Goal: Task Accomplishment & Management: Manage account settings

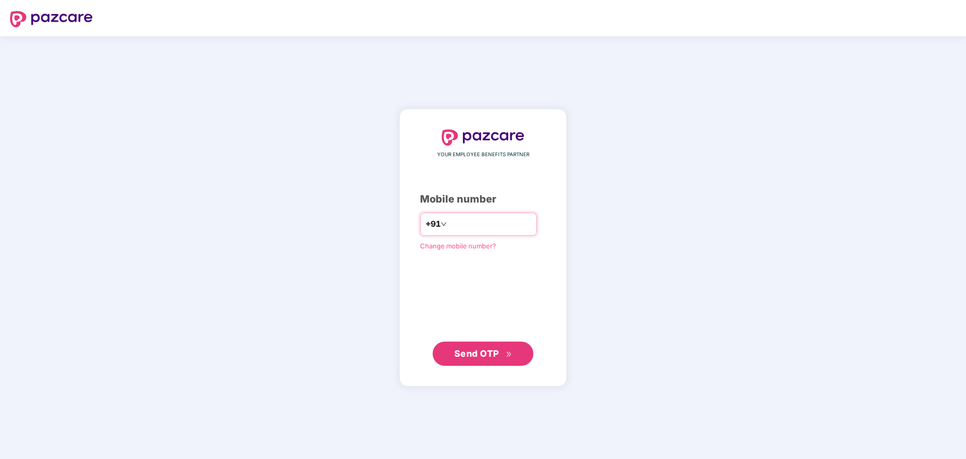
click at [517, 217] on input "number" at bounding box center [490, 224] width 83 height 16
type input "**********"
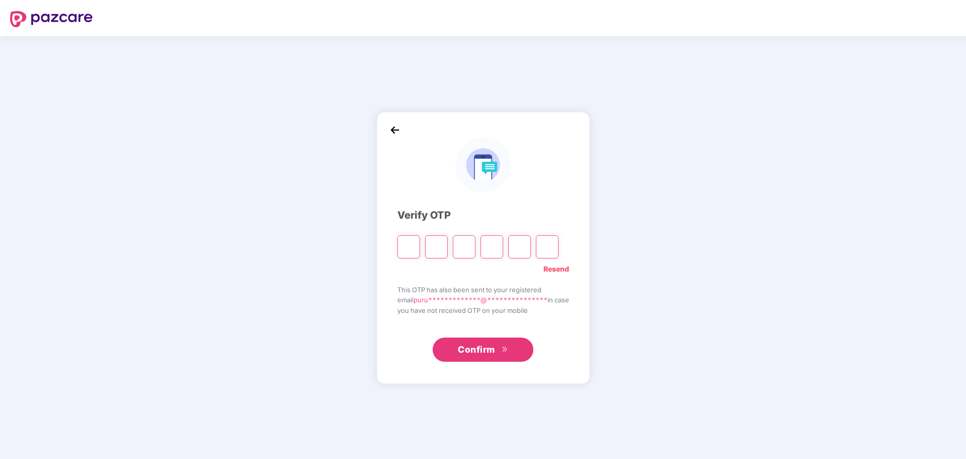
paste input "*"
type input "*"
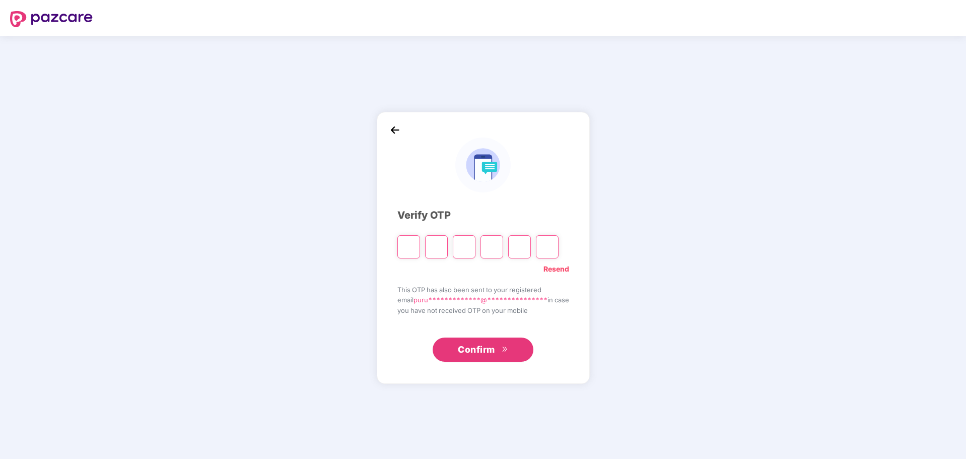
type input "*"
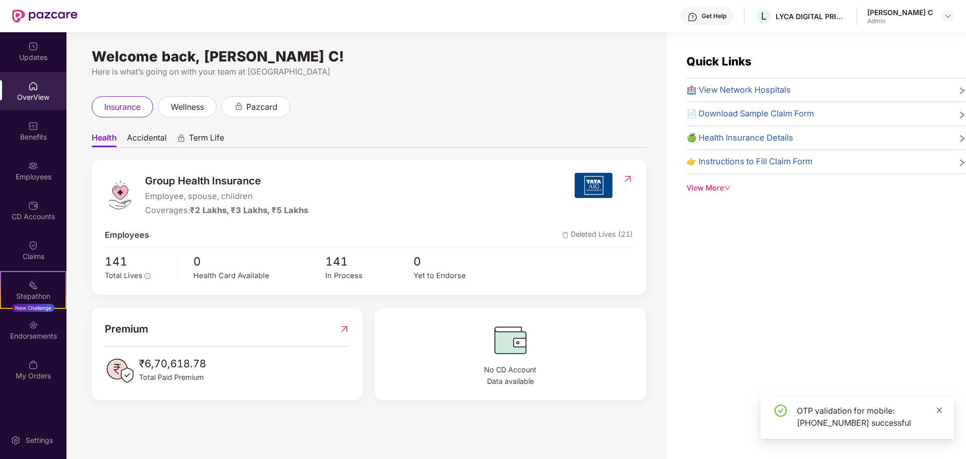
click at [940, 409] on icon "close" at bounding box center [939, 410] width 7 height 7
click at [158, 135] on span "Accidental" at bounding box center [147, 139] width 40 height 15
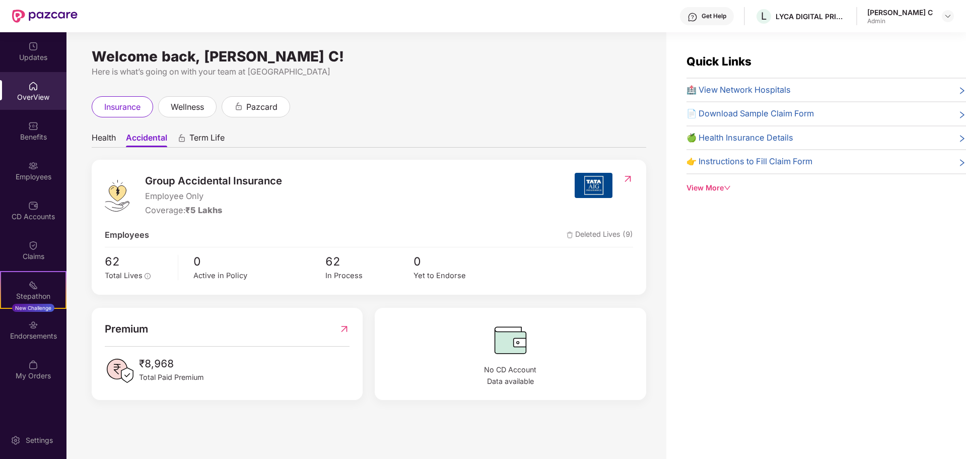
click at [100, 137] on span "Health" at bounding box center [104, 139] width 24 height 15
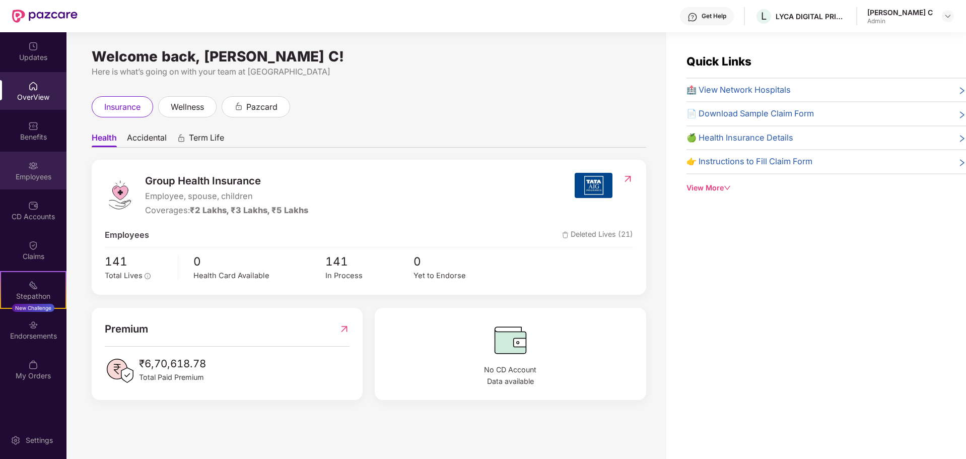
click at [27, 163] on div "Employees" at bounding box center [33, 171] width 66 height 38
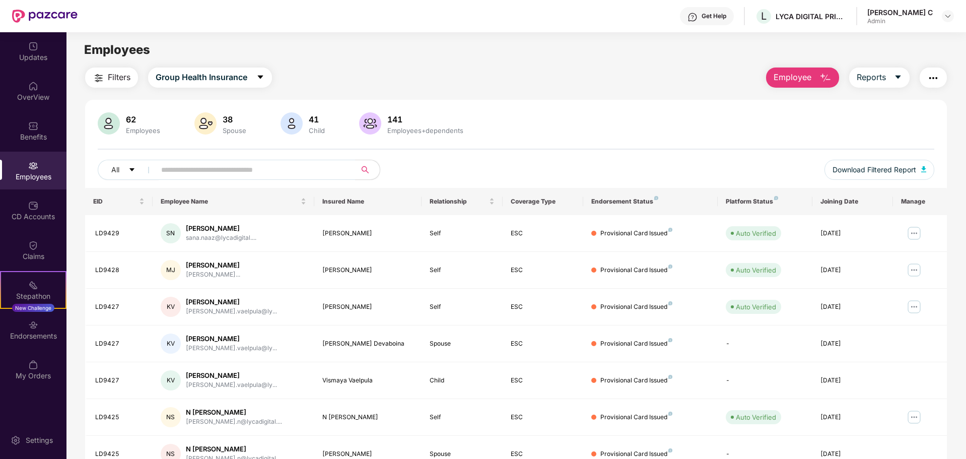
click at [793, 78] on span "Employee" at bounding box center [793, 77] width 38 height 13
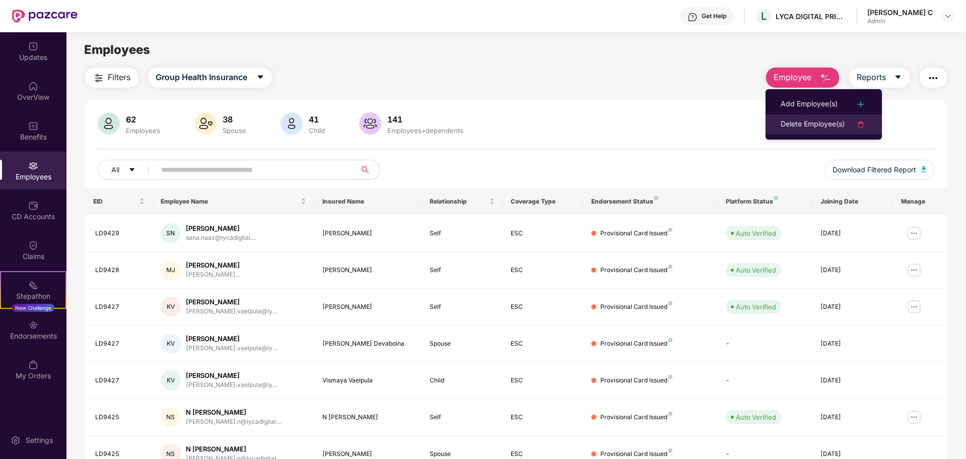
click at [824, 123] on div "Delete Employee(s)" at bounding box center [813, 124] width 64 height 12
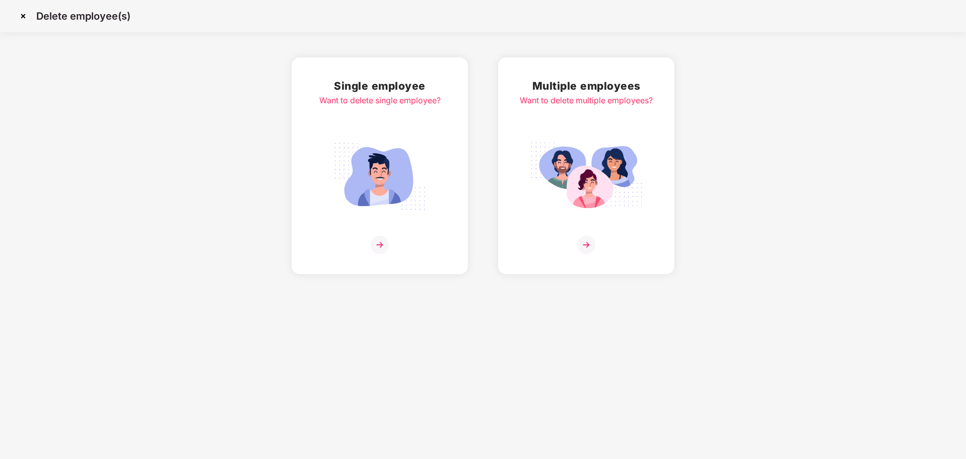
click at [378, 248] on img at bounding box center [380, 245] width 18 height 18
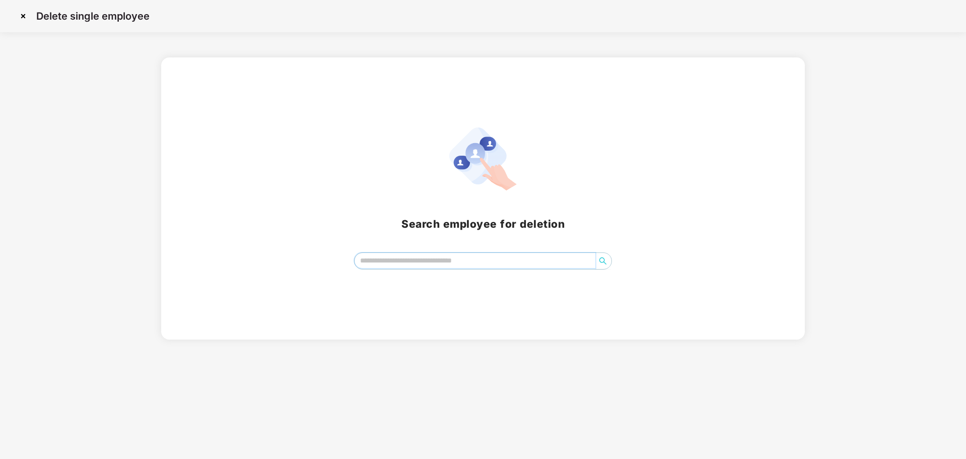
click at [392, 265] on input "search" at bounding box center [475, 260] width 241 height 15
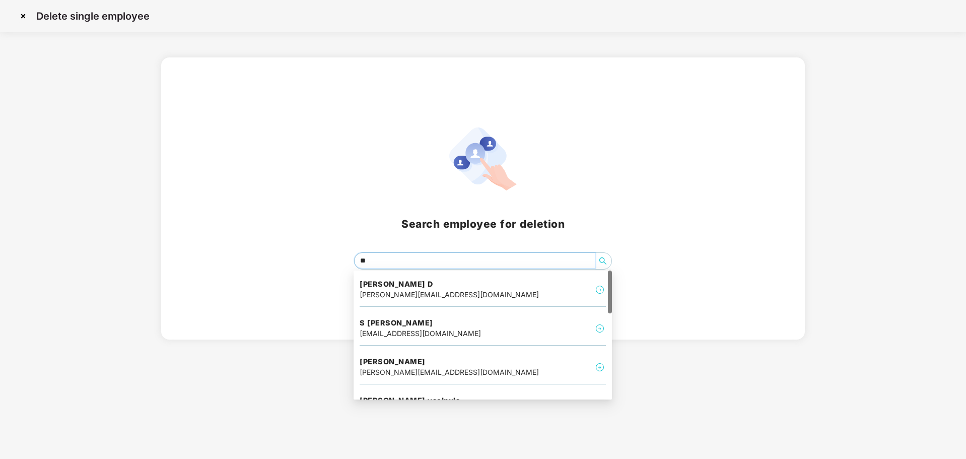
type input "*"
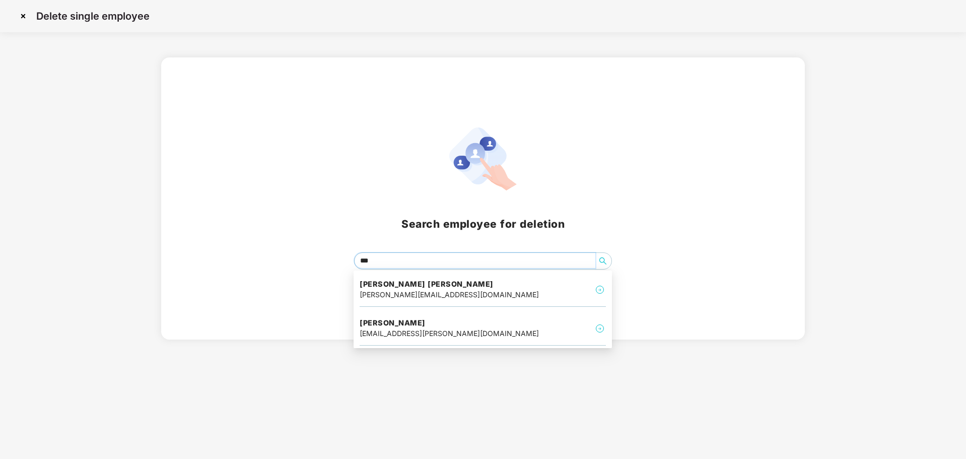
type input "****"
click at [427, 287] on h4 "[PERSON_NAME] [PERSON_NAME]" at bounding box center [449, 284] width 179 height 10
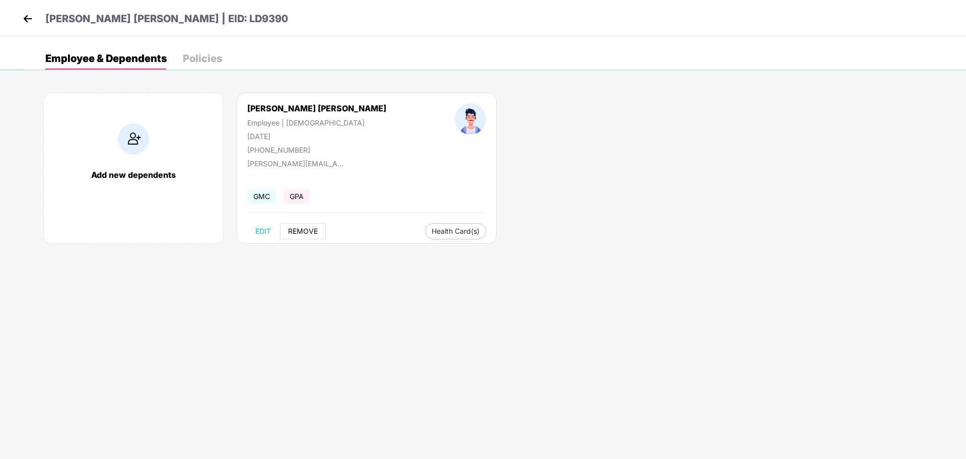
click at [301, 232] on span "REMOVE" at bounding box center [303, 231] width 30 height 8
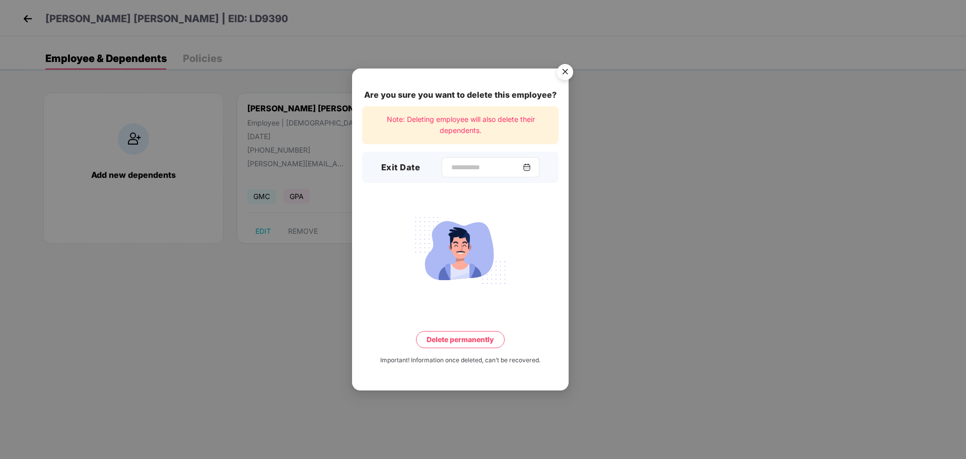
click at [531, 166] on img at bounding box center [527, 167] width 8 height 8
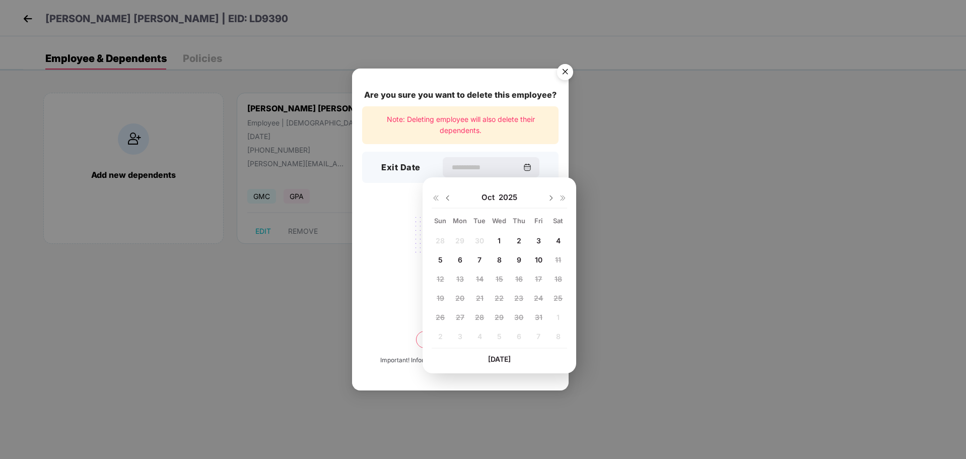
click at [538, 240] on span "3" at bounding box center [539, 240] width 5 height 9
type input "**********"
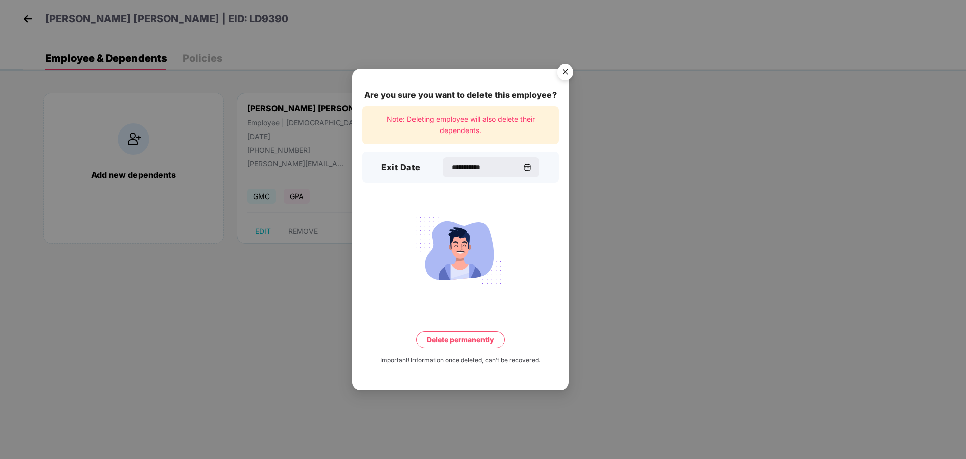
click at [472, 339] on button "Delete permanently" at bounding box center [460, 339] width 89 height 17
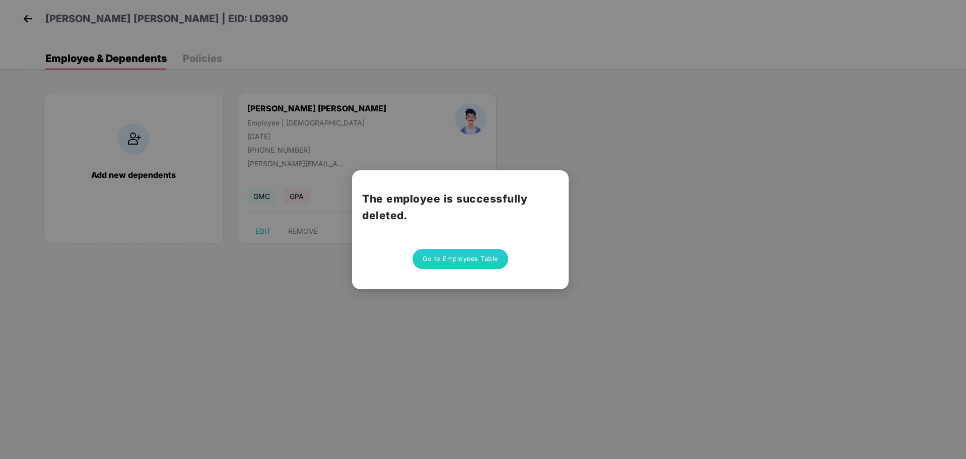
click at [482, 257] on button "Go to Employees Table" at bounding box center [461, 259] width 96 height 20
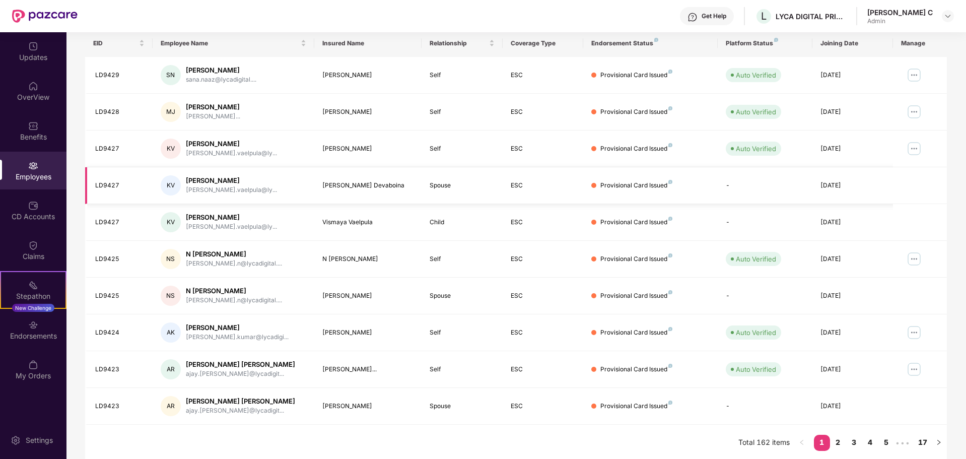
scroll to position [160, 0]
click at [941, 437] on icon "right" at bounding box center [939, 440] width 6 height 6
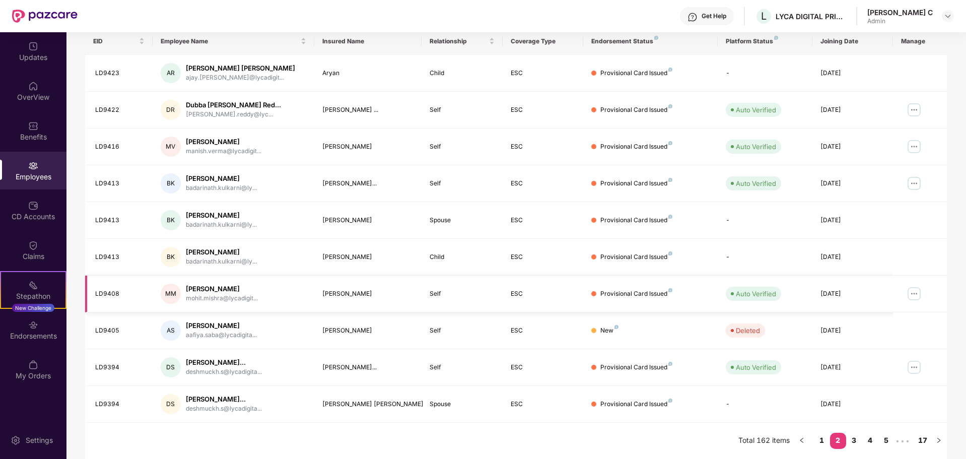
scroll to position [0, 0]
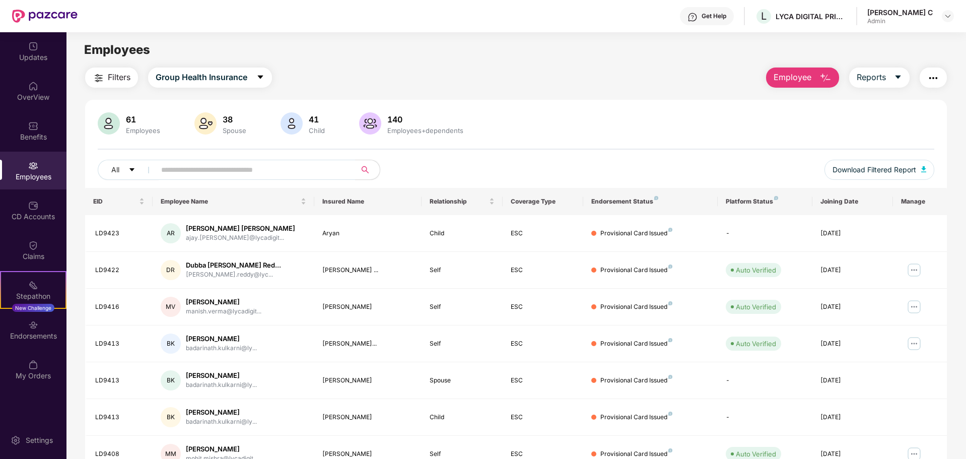
click at [125, 81] on span "Filters" at bounding box center [119, 77] width 23 height 13
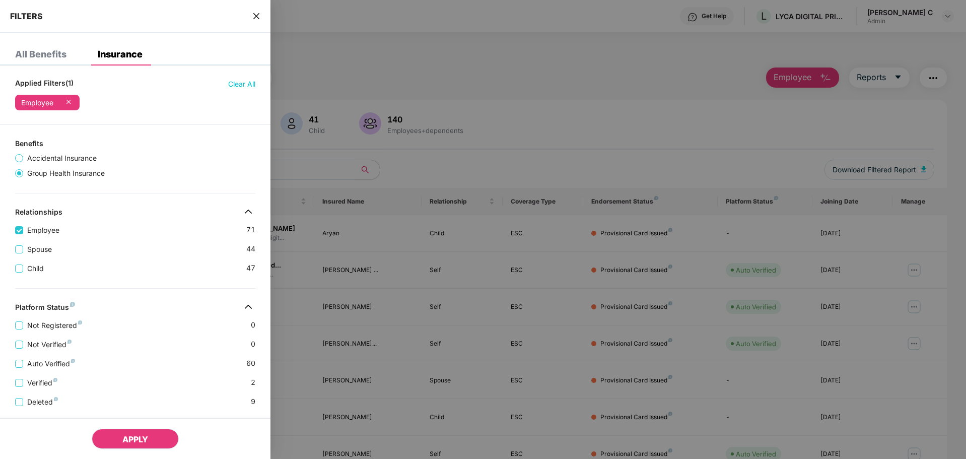
click at [155, 443] on button "APPLY" at bounding box center [135, 439] width 87 height 20
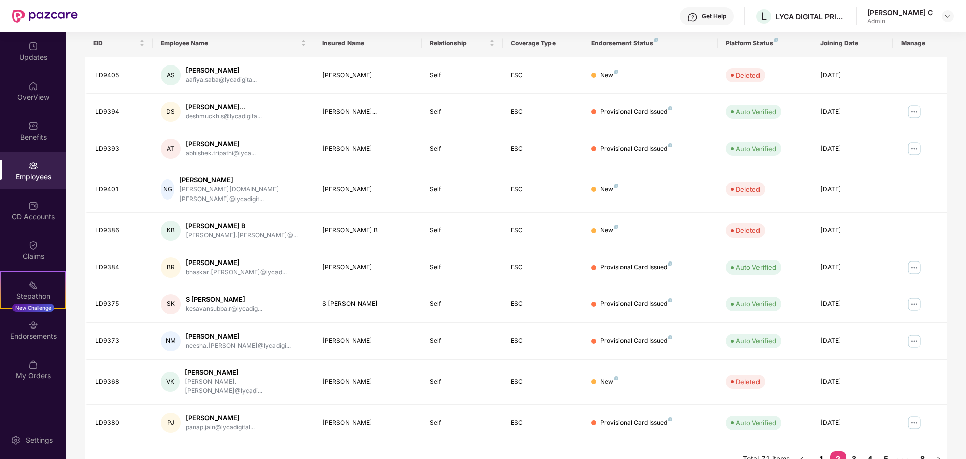
scroll to position [160, 0]
click at [822, 449] on link "1" at bounding box center [822, 456] width 16 height 15
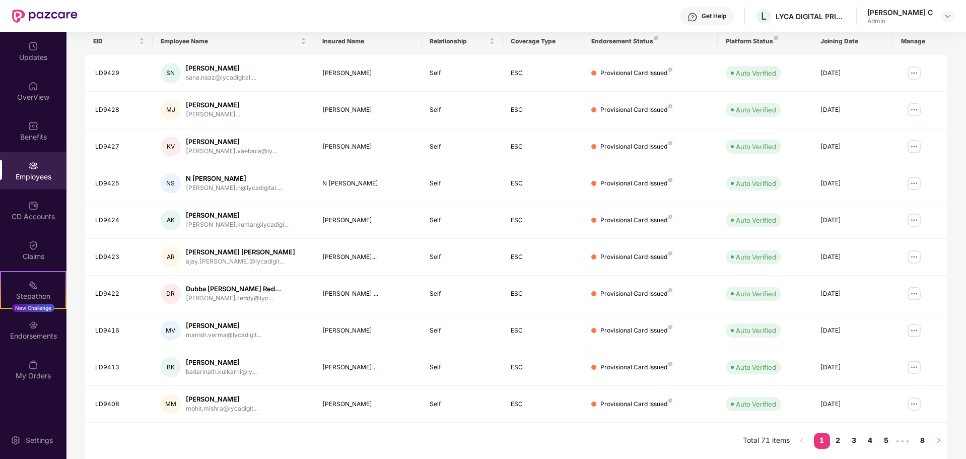
click at [941, 439] on icon "right" at bounding box center [939, 440] width 6 height 6
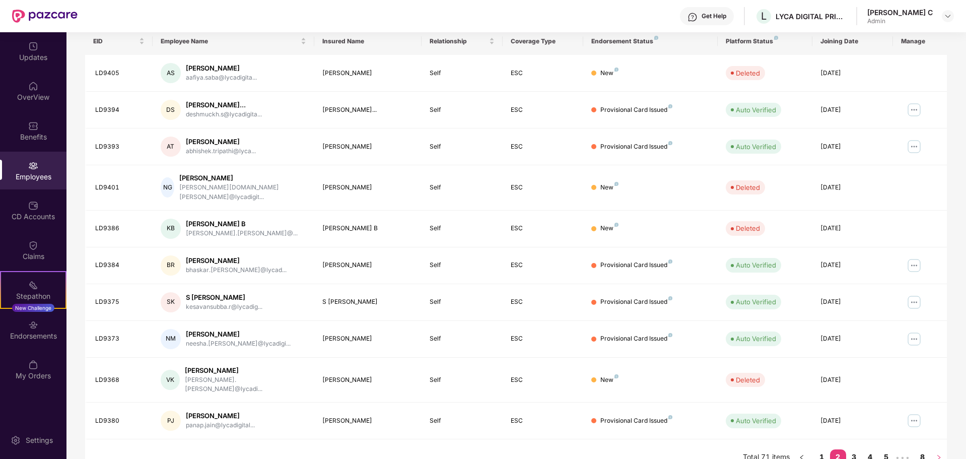
click at [937, 454] on icon "right" at bounding box center [939, 457] width 6 height 6
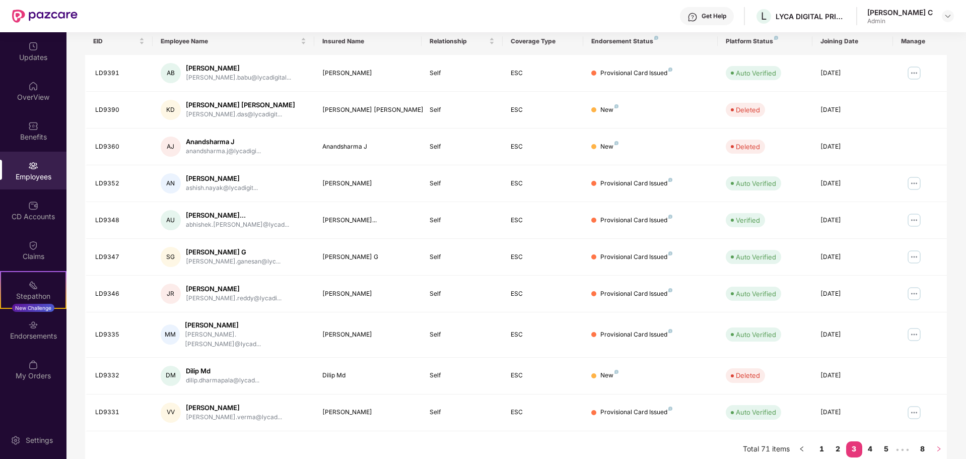
click at [940, 446] on icon "right" at bounding box center [939, 449] width 6 height 6
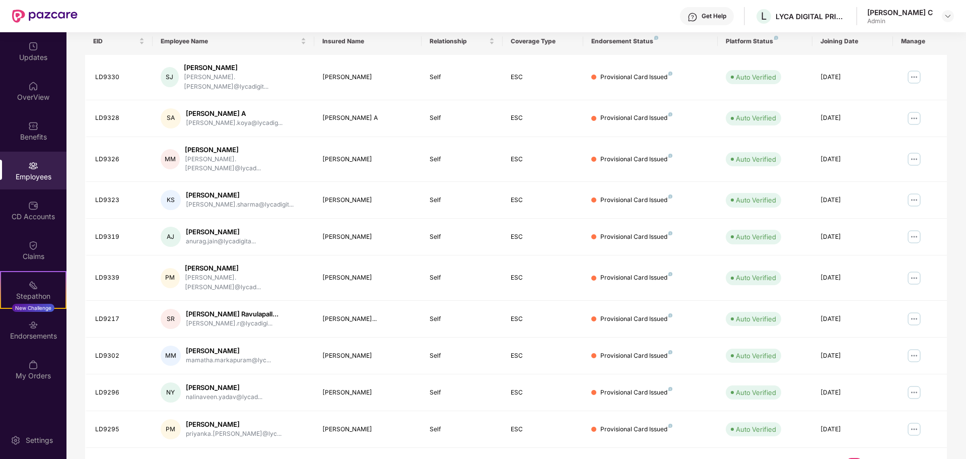
click at [939, 458] on icon "right" at bounding box center [939, 466] width 6 height 6
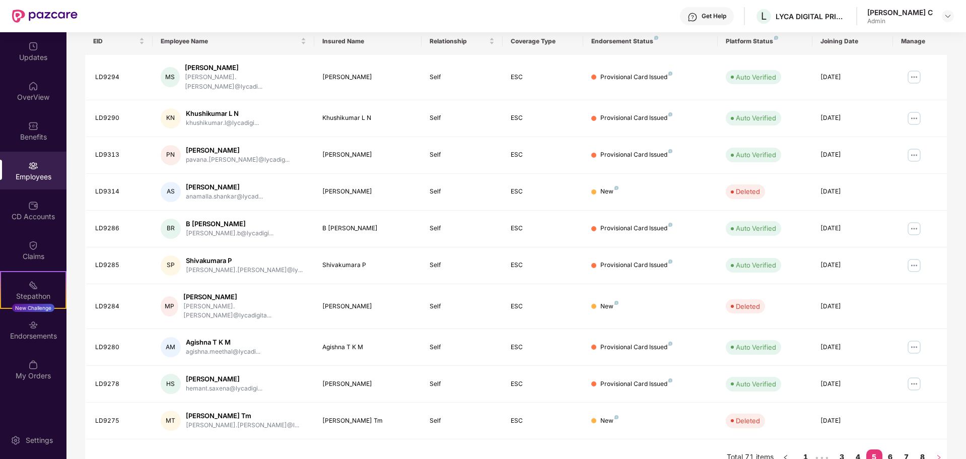
click at [939, 454] on icon "right" at bounding box center [939, 457] width 6 height 6
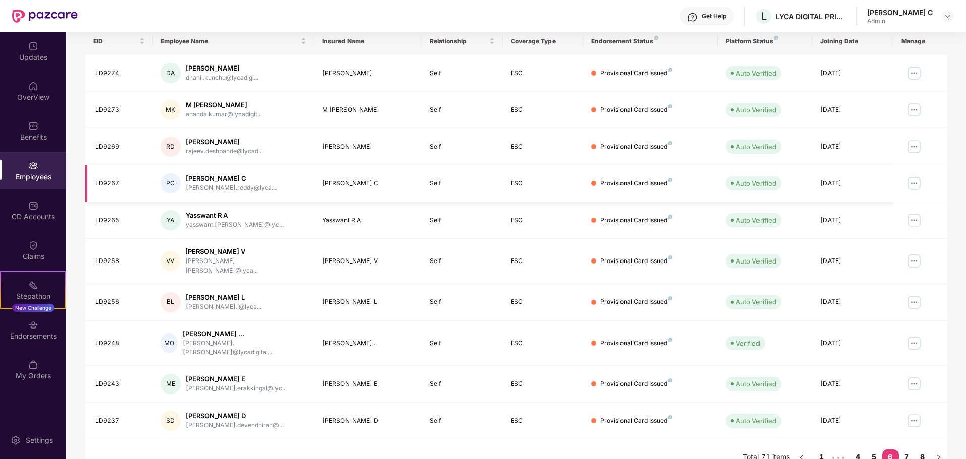
click at [913, 183] on img at bounding box center [914, 183] width 16 height 16
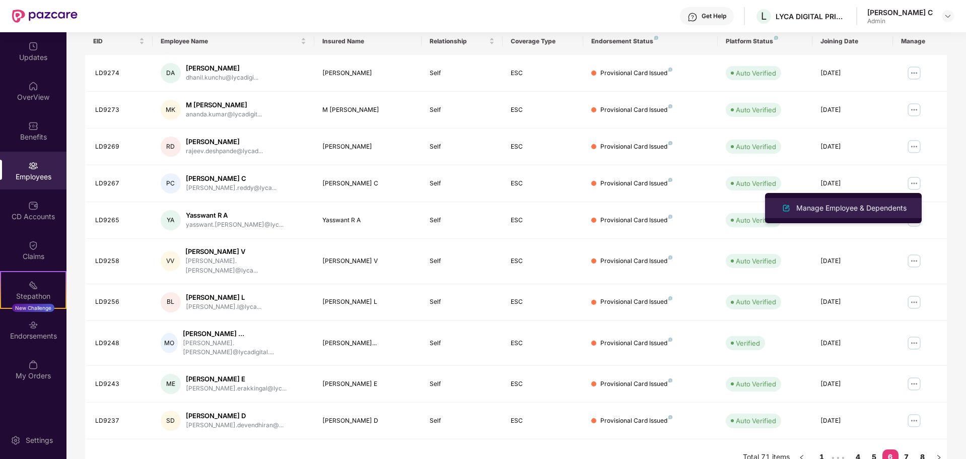
click at [838, 212] on div "Manage Employee & Dependents" at bounding box center [851, 208] width 114 height 11
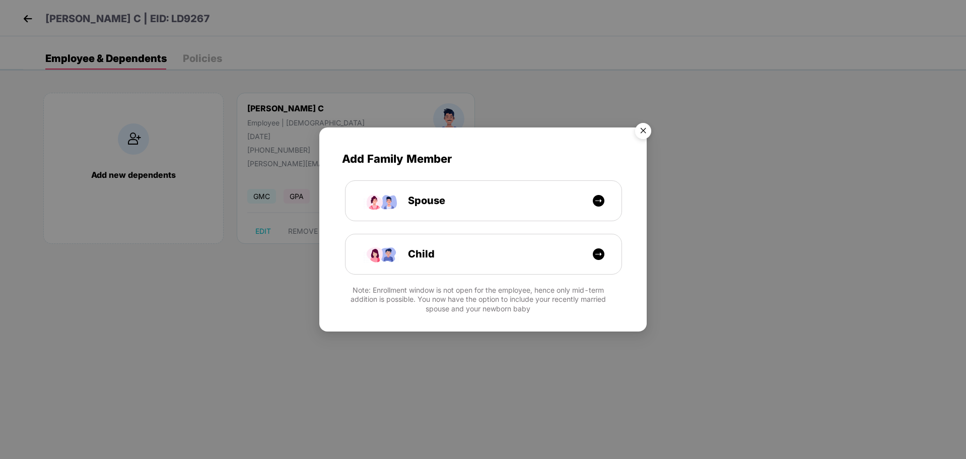
click at [647, 132] on img "Close" at bounding box center [643, 132] width 28 height 28
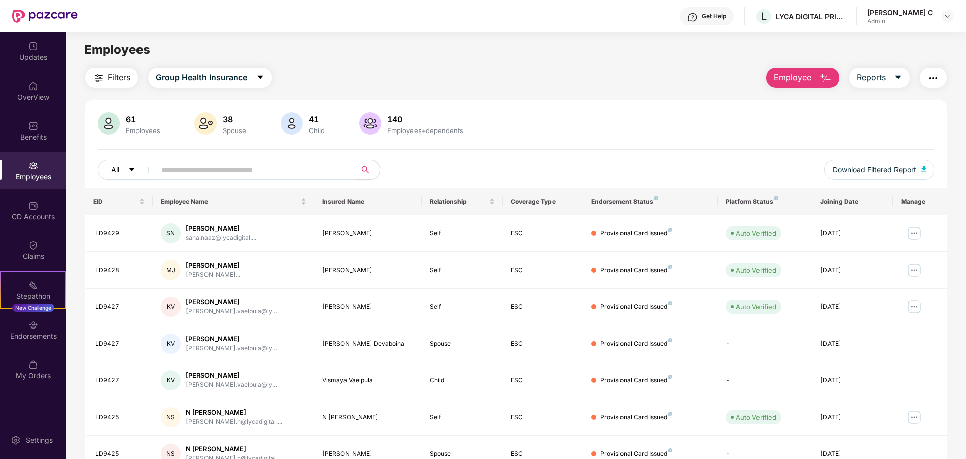
click at [136, 168] on button "All" at bounding box center [128, 170] width 61 height 20
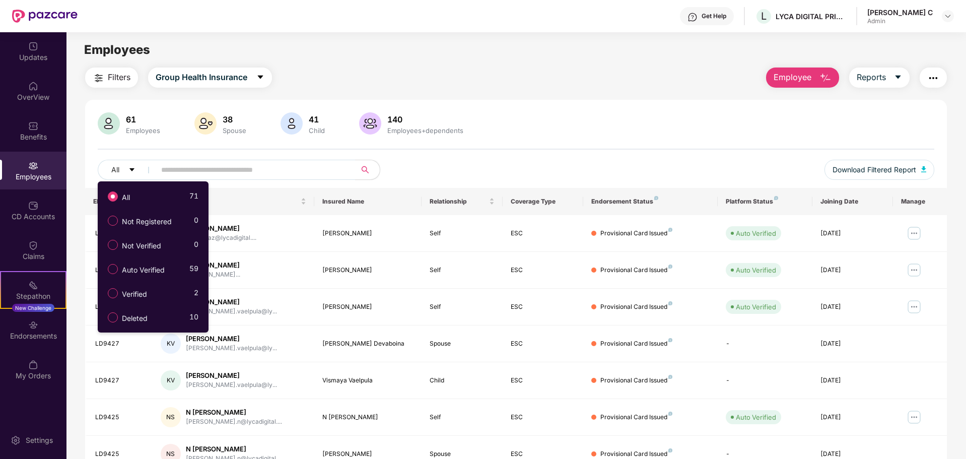
click at [640, 125] on div "61 Employees 38 Spouse 41 Child [DEMOGRAPHIC_DATA] Employees+dependents" at bounding box center [516, 124] width 837 height 24
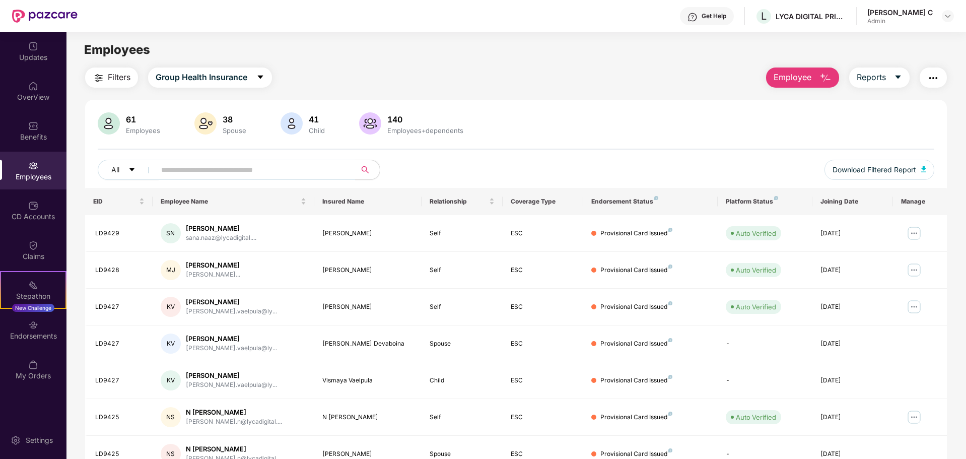
click at [917, 16] on div "[PERSON_NAME] C" at bounding box center [899, 13] width 65 height 10
click at [948, 17] on img at bounding box center [948, 16] width 8 height 8
click at [869, 57] on div "Logout" at bounding box center [900, 60] width 131 height 20
